Goal: Task Accomplishment & Management: Manage account settings

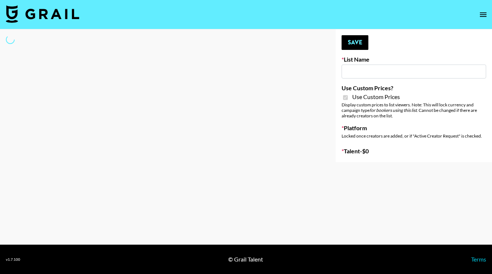
type input "Laifen (TikTok)"
checkbox input "true"
select select "Brand"
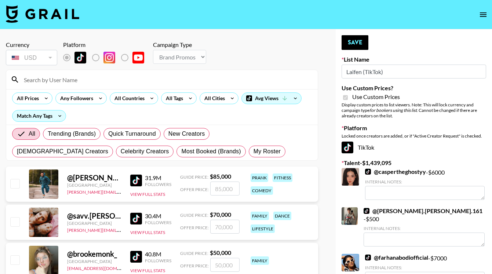
click at [123, 79] on input at bounding box center [166, 80] width 294 height 12
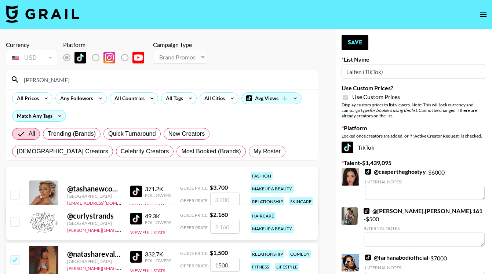
type input "tasha"
click at [12, 192] on input "checkbox" at bounding box center [14, 194] width 9 height 9
checkbox input "true"
type input "3700"
click at [353, 44] on button "Save" at bounding box center [355, 42] width 27 height 15
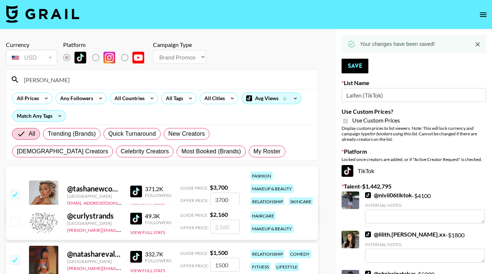
drag, startPoint x: 66, startPoint y: 83, endPoint x: -3, endPoint y: 81, distance: 69.8
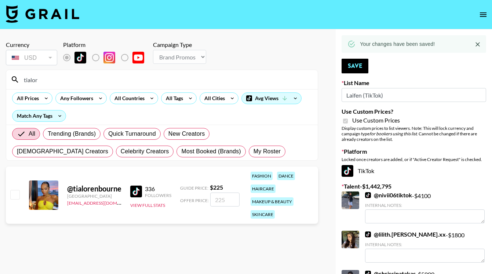
type input "tialor"
click at [15, 194] on input "checkbox" at bounding box center [14, 194] width 9 height 9
checkbox input "true"
type input "225"
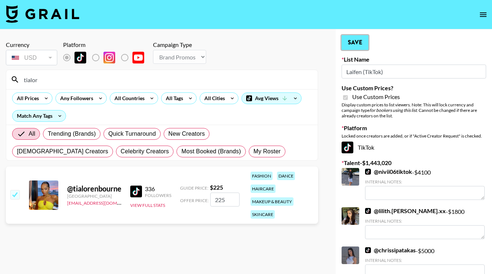
click at [359, 44] on button "Save" at bounding box center [355, 42] width 27 height 15
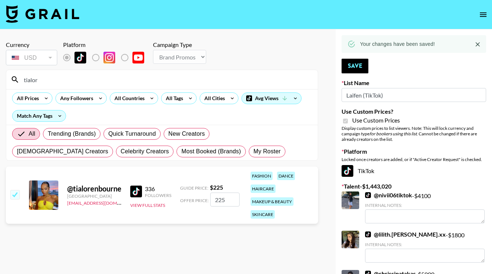
drag, startPoint x: 60, startPoint y: 76, endPoint x: -5, endPoint y: 73, distance: 64.7
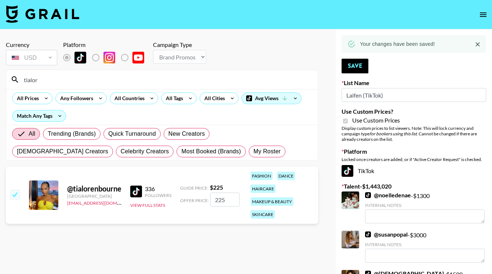
drag, startPoint x: 57, startPoint y: 78, endPoint x: -5, endPoint y: 77, distance: 62.1
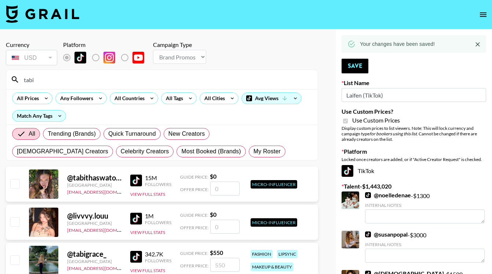
type input "tabi"
click at [14, 261] on input "checkbox" at bounding box center [14, 260] width 9 height 9
checkbox input "true"
type input "550"
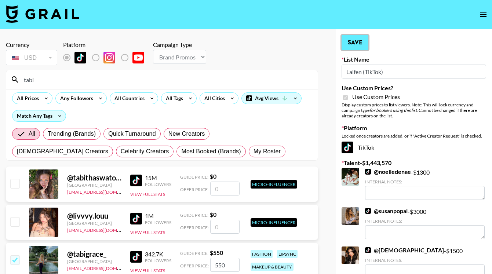
click at [354, 41] on button "Save" at bounding box center [355, 42] width 27 height 15
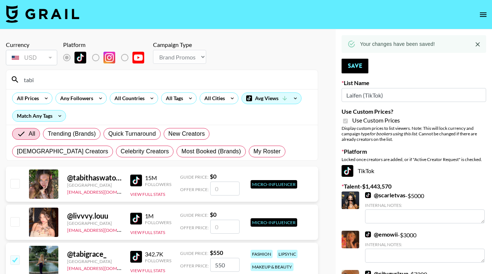
drag, startPoint x: 44, startPoint y: 82, endPoint x: -3, endPoint y: 81, distance: 47.4
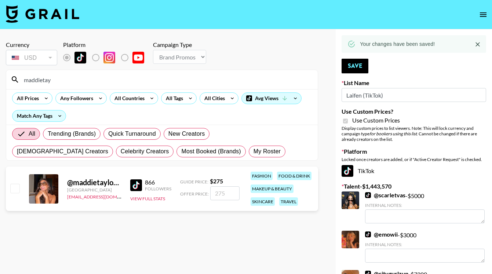
type input "maddietay"
click at [15, 187] on input "checkbox" at bounding box center [14, 188] width 9 height 9
checkbox input "true"
type input "275"
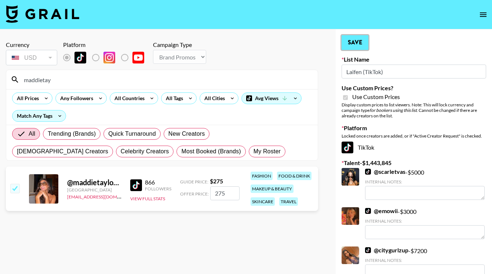
click at [360, 38] on button "Save" at bounding box center [355, 42] width 27 height 15
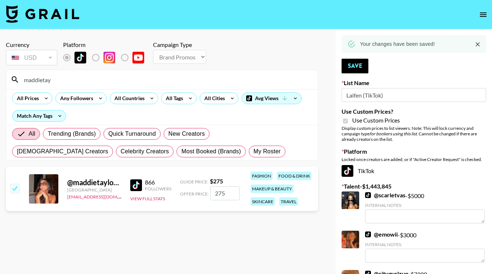
drag, startPoint x: 66, startPoint y: 82, endPoint x: -21, endPoint y: 76, distance: 87.5
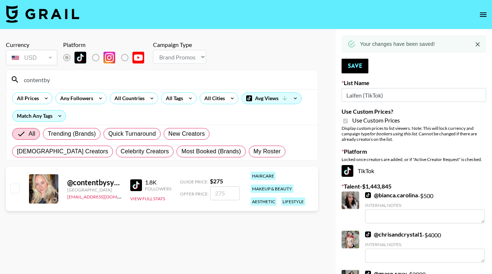
type input "contentby"
click at [14, 187] on input "checkbox" at bounding box center [14, 188] width 9 height 9
checkbox input "true"
type input "275"
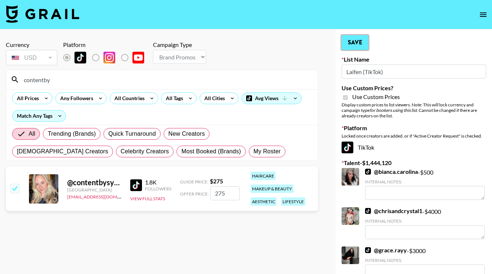
click at [358, 44] on button "Save" at bounding box center [355, 42] width 27 height 15
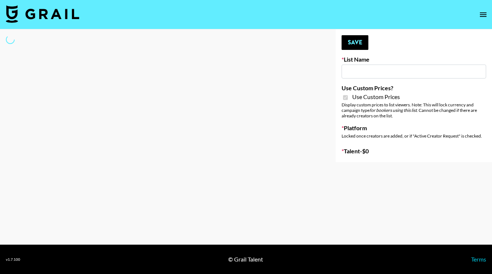
type input "[PERSON_NAME] (TikTok)"
checkbox input "true"
select select "Brand"
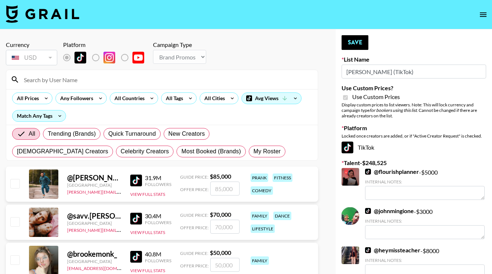
click at [55, 84] on input at bounding box center [166, 80] width 294 height 12
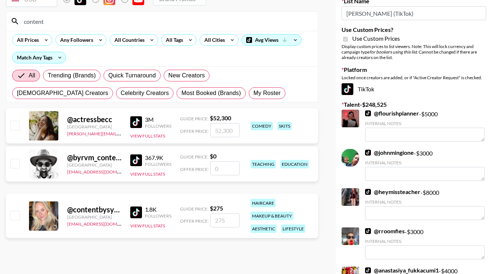
scroll to position [67, 0]
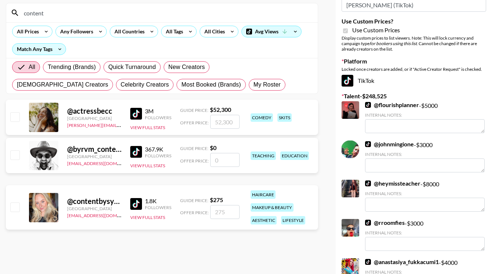
type input "content"
click at [14, 206] on input "checkbox" at bounding box center [14, 207] width 9 height 9
checkbox input "true"
type input "275"
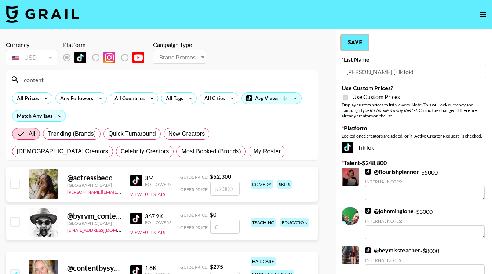
click at [357, 46] on button "Save" at bounding box center [355, 42] width 27 height 15
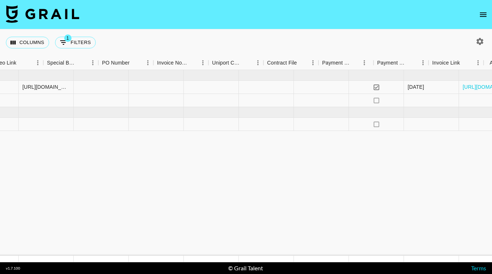
scroll to position [0, 719]
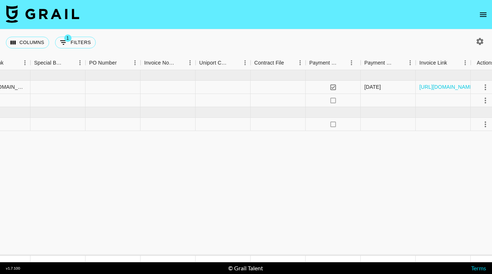
click at [481, 18] on icon "open drawer" at bounding box center [483, 14] width 9 height 9
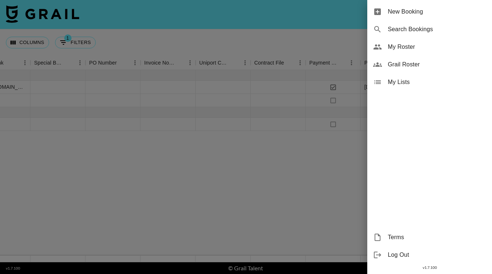
click at [403, 47] on span "My Roster" at bounding box center [437, 47] width 98 height 9
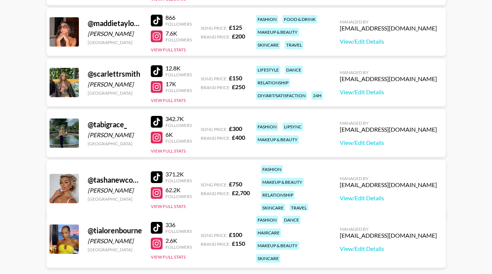
scroll to position [188, 0]
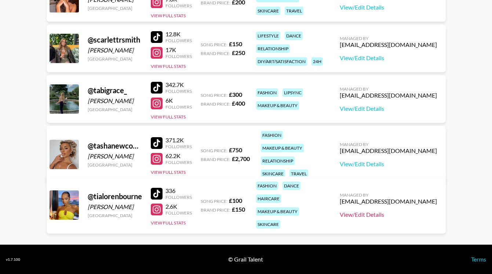
click at [401, 211] on link "View/Edit Details" at bounding box center [388, 214] width 97 height 7
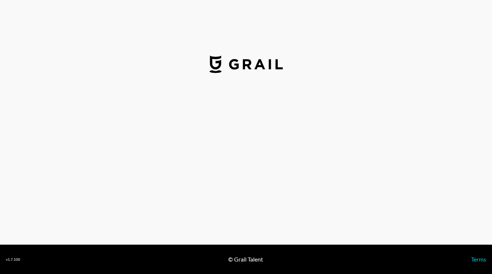
select select "GBP"
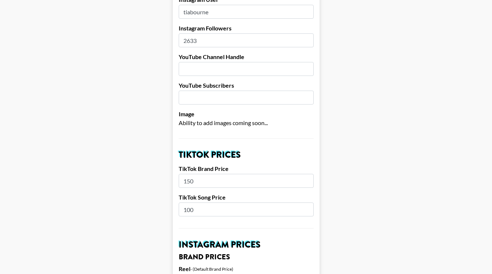
scroll to position [124, 0]
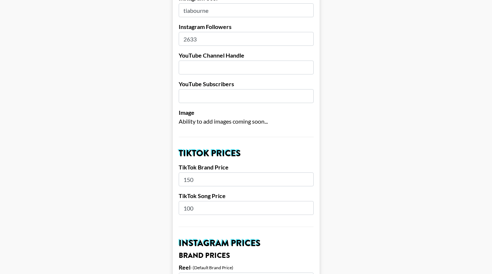
click at [205, 39] on input "2633" at bounding box center [246, 39] width 135 height 14
type input "2774"
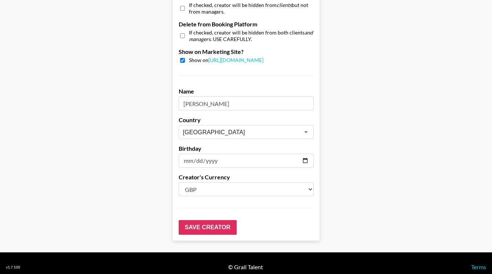
scroll to position [722, 0]
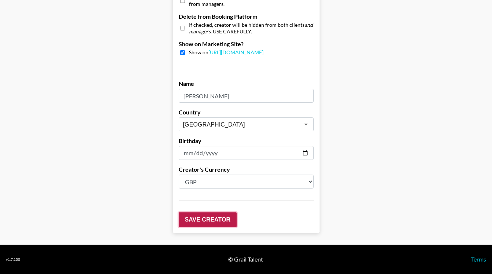
click at [218, 218] on input "Save Creator" at bounding box center [208, 220] width 58 height 15
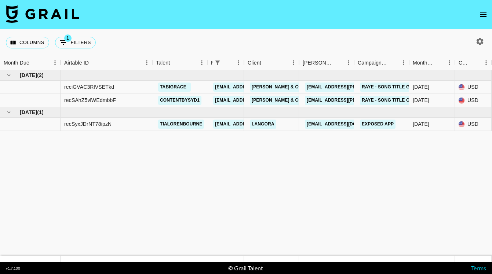
click at [484, 17] on icon "open drawer" at bounding box center [483, 14] width 9 height 9
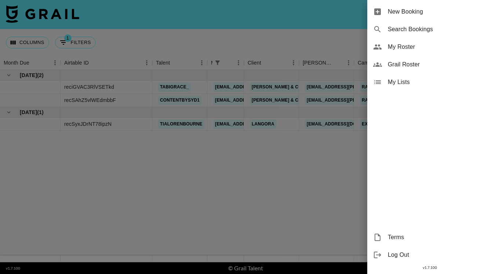
click at [401, 45] on span "My Roster" at bounding box center [437, 47] width 98 height 9
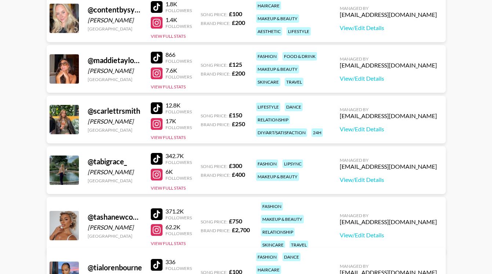
scroll to position [131, 0]
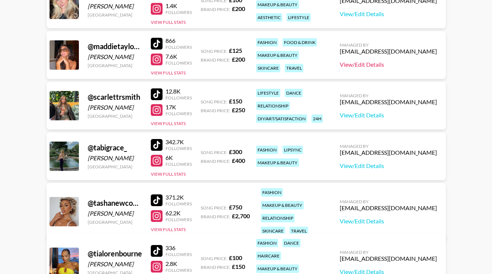
click at [404, 63] on link "View/Edit Details" at bounding box center [388, 64] width 97 height 7
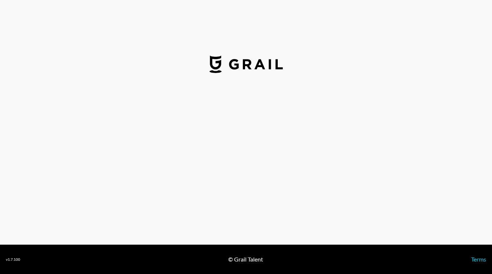
select select "GBP"
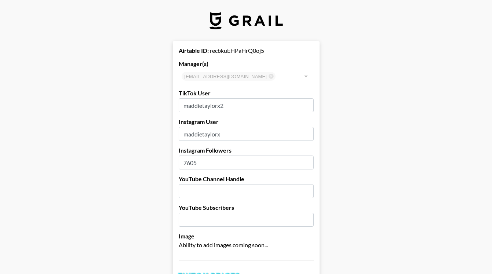
scroll to position [75, 0]
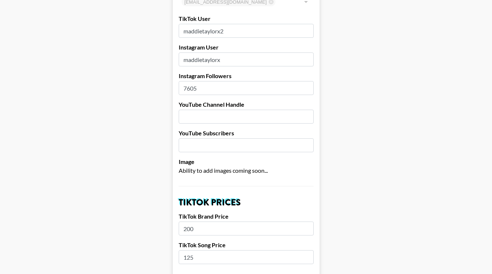
click at [213, 87] on input "7605" at bounding box center [246, 88] width 135 height 14
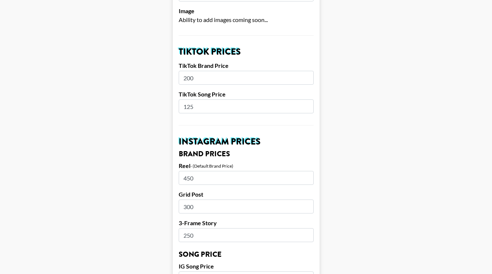
scroll to position [227, 0]
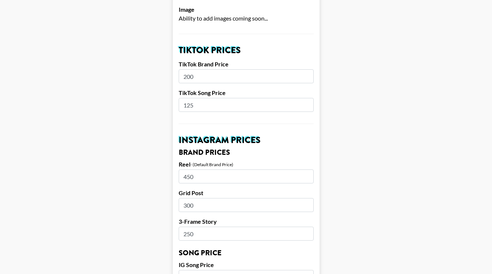
type input "7841"
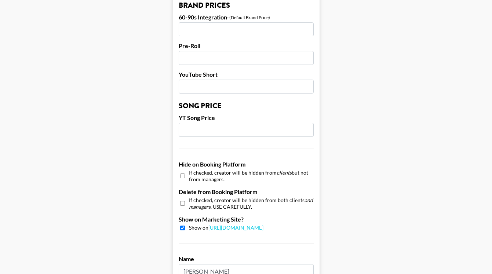
scroll to position [722, 0]
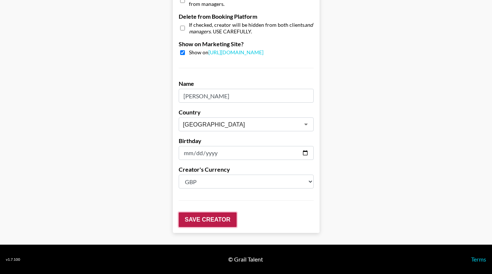
click at [209, 219] on input "Save Creator" at bounding box center [208, 220] width 58 height 15
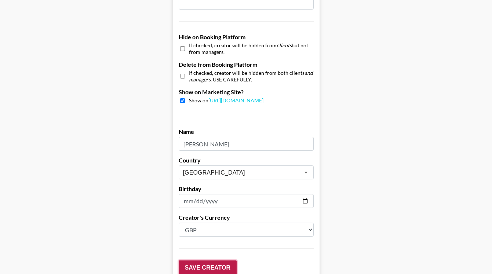
scroll to position [697, 0]
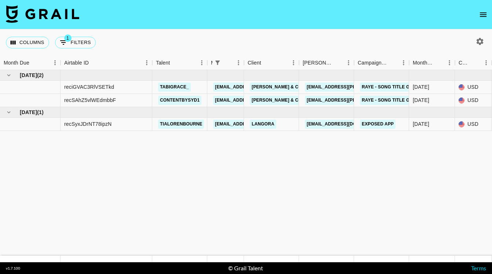
click at [483, 12] on icon "open drawer" at bounding box center [483, 14] width 9 height 9
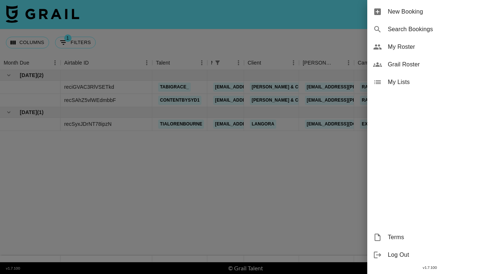
click at [420, 46] on span "My Roster" at bounding box center [437, 47] width 98 height 9
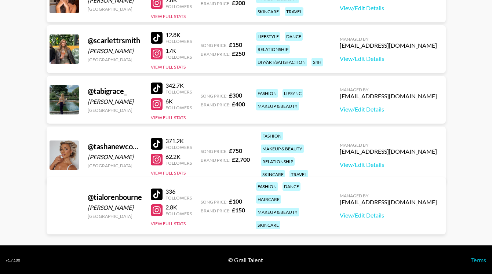
scroll to position [188, 0]
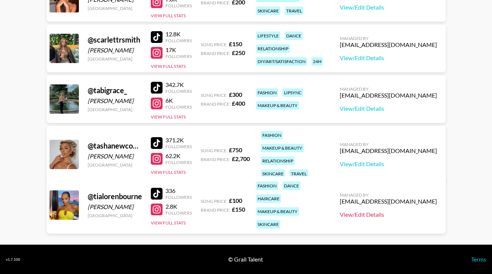
click at [389, 211] on link "View/Edit Details" at bounding box center [388, 214] width 97 height 7
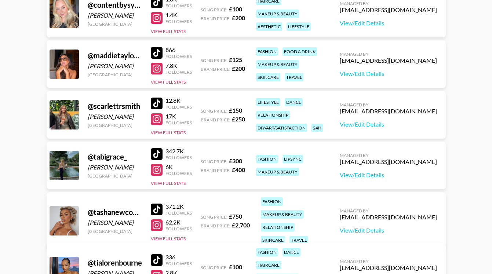
scroll to position [107, 0]
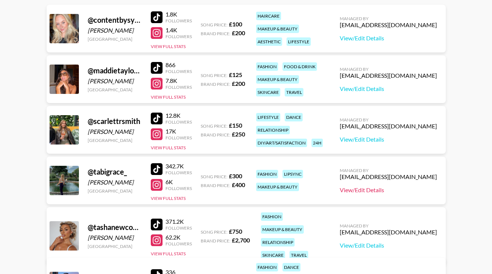
click at [402, 192] on link "View/Edit Details" at bounding box center [388, 190] width 97 height 7
click at [387, 242] on link "View/Edit Details" at bounding box center [388, 245] width 97 height 7
click at [398, 242] on link "View/Edit Details" at bounding box center [388, 245] width 97 height 7
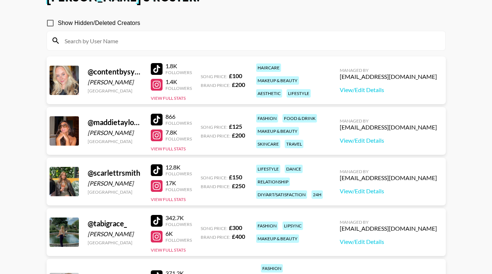
scroll to position [54, 0]
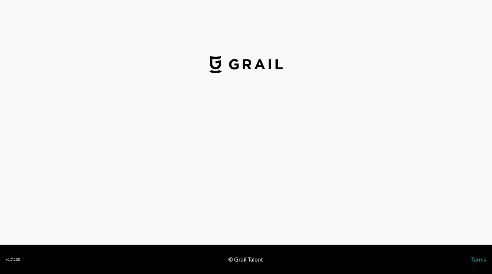
select select "GBP"
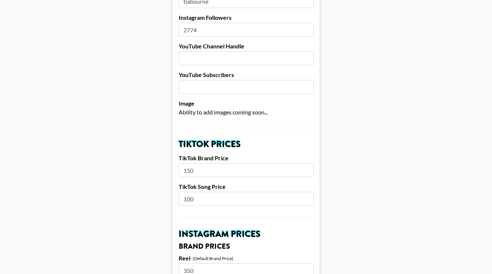
scroll to position [123, 0]
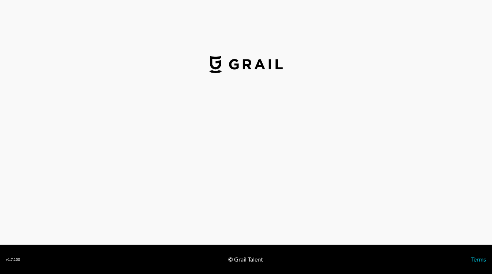
select select "GBP"
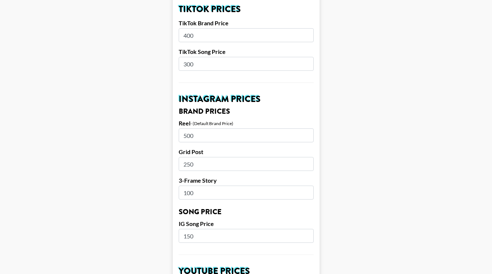
scroll to position [266, 0]
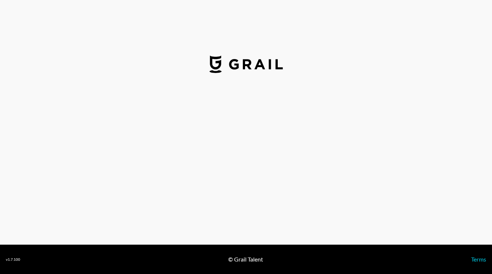
select select "GBP"
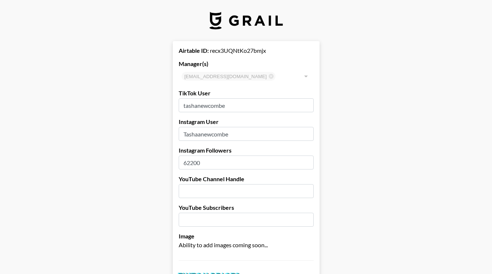
drag, startPoint x: 212, startPoint y: 164, endPoint x: 187, endPoint y: 164, distance: 25.7
click at [187, 164] on input "62200" at bounding box center [246, 163] width 135 height 14
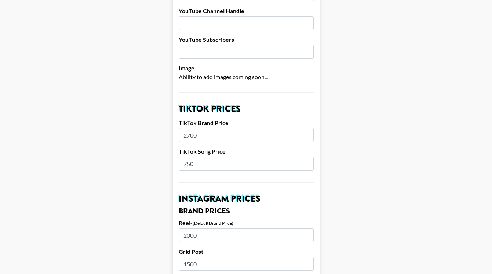
scroll to position [169, 0]
type input "67600"
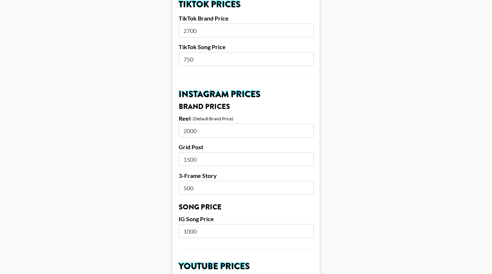
scroll to position [274, 0]
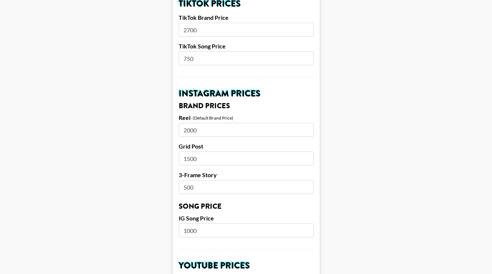
click at [210, 229] on input "1000" at bounding box center [246, 231] width 135 height 14
drag, startPoint x: 205, startPoint y: 230, endPoint x: 161, endPoint y: 228, distance: 43.4
click at [161, 228] on main "Airtable ID: recx3UQNtKo27bmjx Manager(s) [EMAIL_ADDRESS][DOMAIN_NAME] ​ TikTok…" at bounding box center [246, 225] width 481 height 914
type input "900"
drag, startPoint x: 214, startPoint y: 158, endPoint x: 193, endPoint y: 160, distance: 21.0
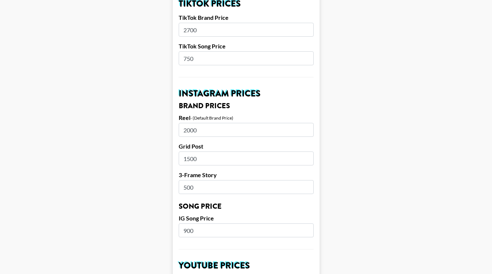
click at [192, 160] on input "1500" at bounding box center [246, 159] width 135 height 14
click at [211, 163] on input "1500" at bounding box center [246, 159] width 135 height 14
drag, startPoint x: 200, startPoint y: 130, endPoint x: 165, endPoint y: 130, distance: 35.6
click at [165, 130] on main "Airtable ID: recx3UQNtKo27bmjx Manager(s) scarlett@grail-talent.com ​ TikTok Us…" at bounding box center [246, 225] width 481 height 914
type input "1800"
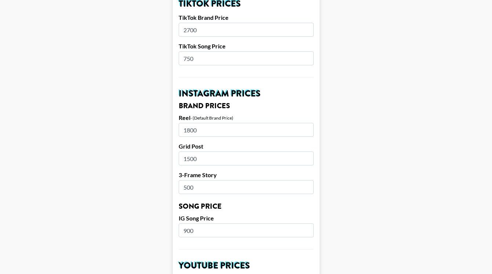
drag, startPoint x: 204, startPoint y: 130, endPoint x: 146, endPoint y: 129, distance: 58.0
click at [146, 129] on main "Airtable ID: recx3UQNtKo27bmjx Manager(s) scarlett@grail-talent.com ​ TikTok Us…" at bounding box center [246, 225] width 481 height 914
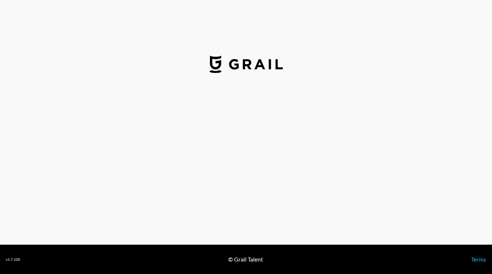
select select "GBP"
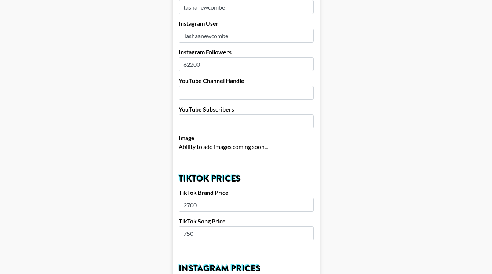
scroll to position [58, 0]
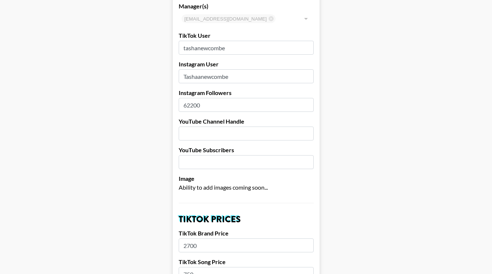
drag, startPoint x: 207, startPoint y: 107, endPoint x: 188, endPoint y: 106, distance: 19.8
click at [188, 106] on input "62200" at bounding box center [246, 105] width 135 height 14
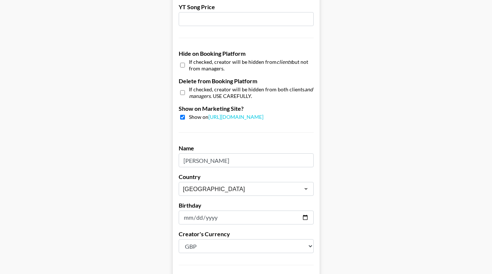
scroll to position [722, 0]
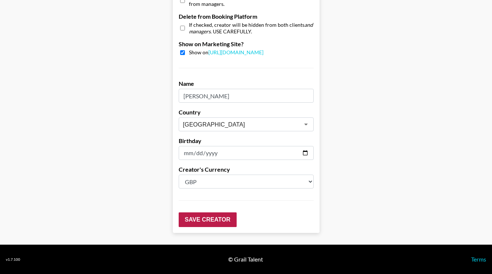
type input "67600"
click at [214, 221] on input "Save Creator" at bounding box center [208, 220] width 58 height 15
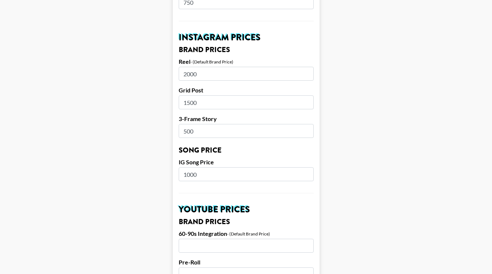
scroll to position [292, 0]
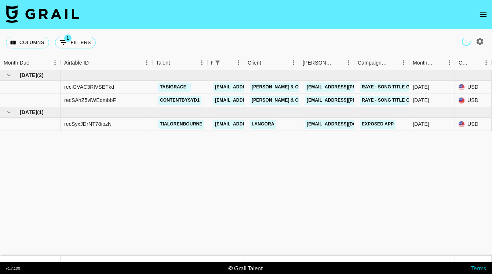
click at [481, 14] on icon "open drawer" at bounding box center [483, 14] width 9 height 9
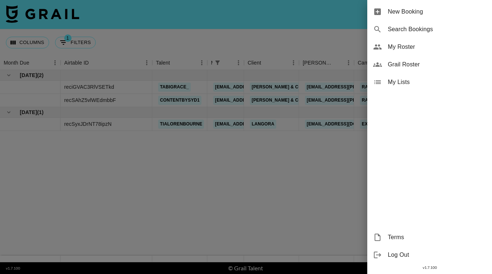
click at [409, 49] on span "My Roster" at bounding box center [437, 47] width 98 height 9
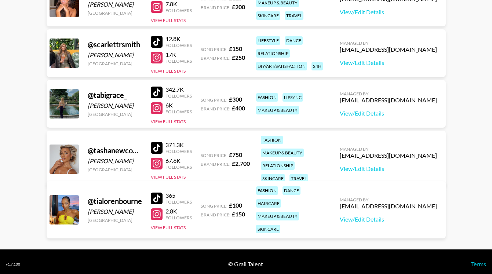
scroll to position [188, 0]
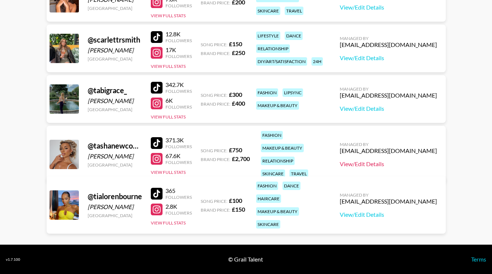
click at [391, 160] on link "View/Edit Details" at bounding box center [388, 163] width 97 height 7
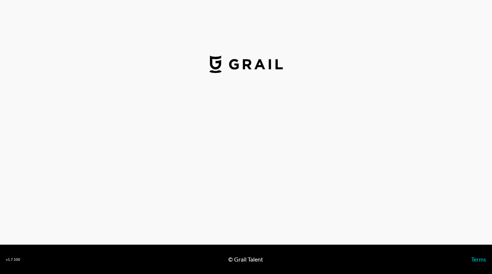
select select "GBP"
